Goal: Entertainment & Leisure: Consume media (video, audio)

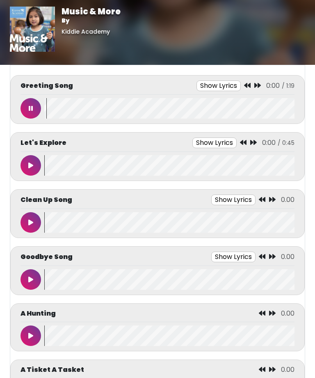
click at [214, 81] on button "Show Lyrics" at bounding box center [219, 85] width 44 height 11
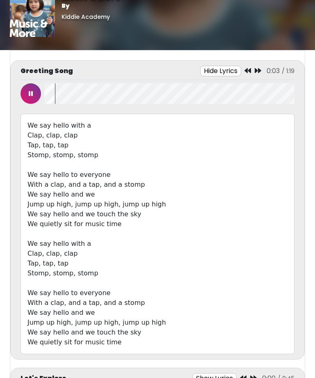
scroll to position [14, 0]
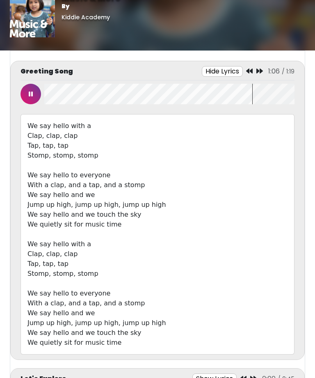
click at [31, 92] on icon at bounding box center [31, 94] width 4 height 7
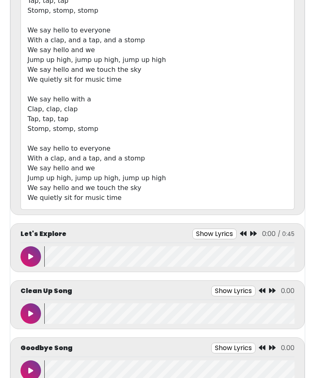
scroll to position [165, 0]
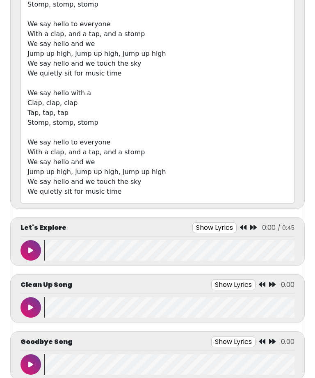
click at [32, 242] on button at bounding box center [31, 250] width 21 height 21
click at [216, 220] on div "Let's Explore Show Lyrics 0:00 / 0:45" at bounding box center [157, 241] width 295 height 49
click at [219, 217] on div "Let's Explore Show Lyrics 0:02 / 0:45" at bounding box center [157, 241] width 295 height 49
click at [218, 224] on button "Show Lyrics" at bounding box center [215, 227] width 44 height 11
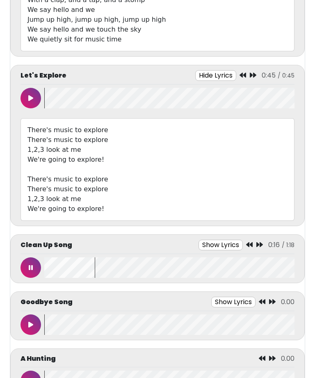
scroll to position [332, 0]
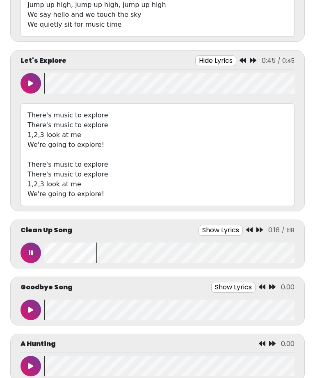
click at [27, 254] on button at bounding box center [31, 253] width 21 height 21
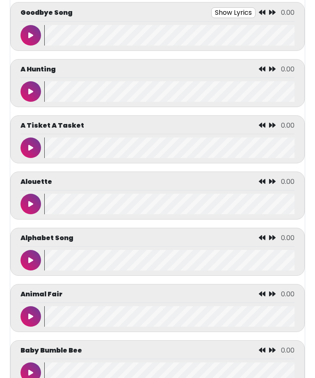
scroll to position [607, 0]
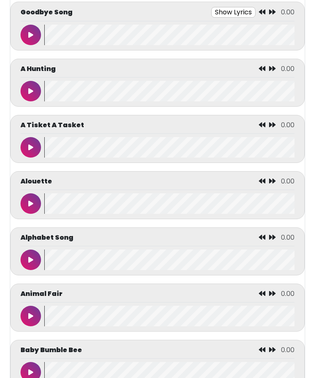
click at [32, 320] on icon at bounding box center [30, 316] width 5 height 7
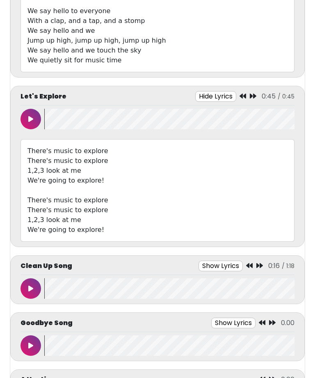
scroll to position [299, 0]
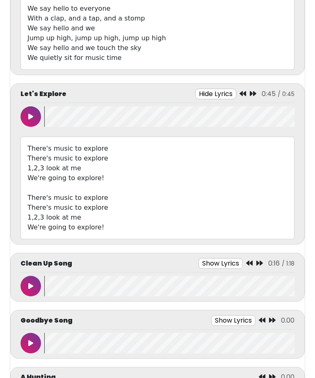
click at [28, 280] on button at bounding box center [31, 286] width 21 height 21
click at [224, 90] on button "Hide Lyrics" at bounding box center [215, 94] width 41 height 11
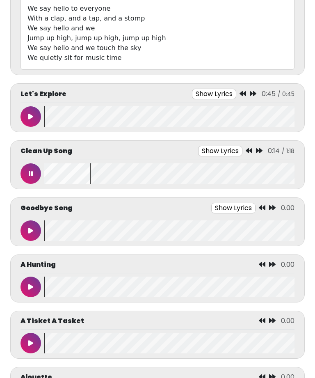
click at [228, 154] on button "Show Lyrics" at bounding box center [220, 151] width 44 height 11
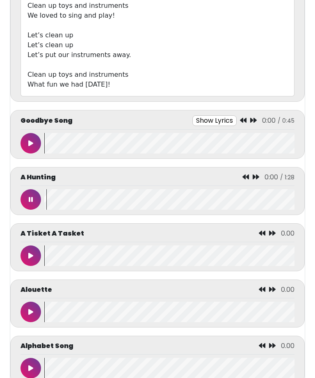
scroll to position [825, 0]
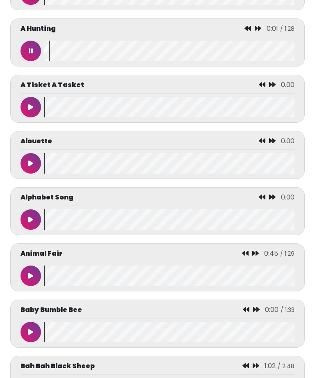
click at [22, 60] on div at bounding box center [33, 51] width 24 height 21
click at [32, 51] on icon at bounding box center [31, 51] width 4 height 7
